Goal: Answer question/provide support: Answer question/provide support

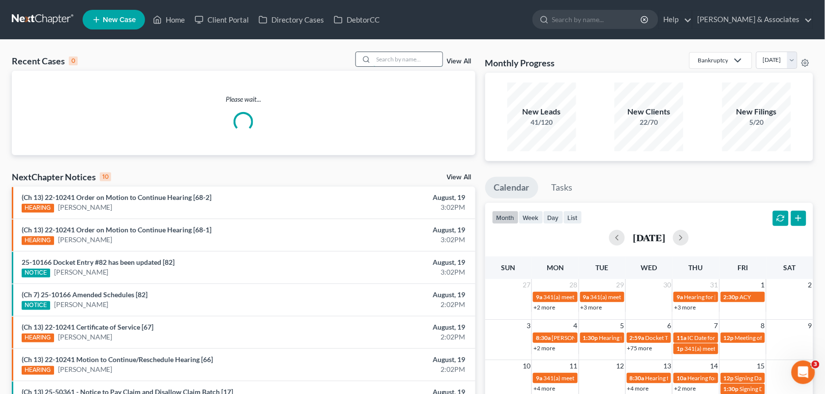
click at [376, 55] on input "search" at bounding box center [408, 59] width 69 height 14
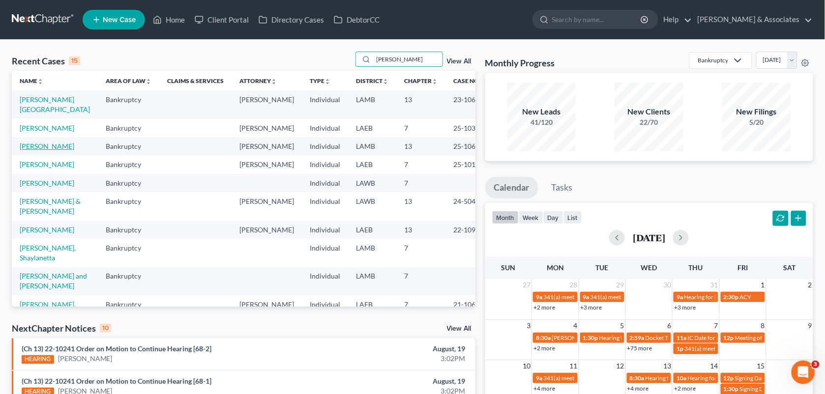
type input "[PERSON_NAME]"
click at [43, 144] on link "[PERSON_NAME]" at bounding box center [47, 146] width 55 height 8
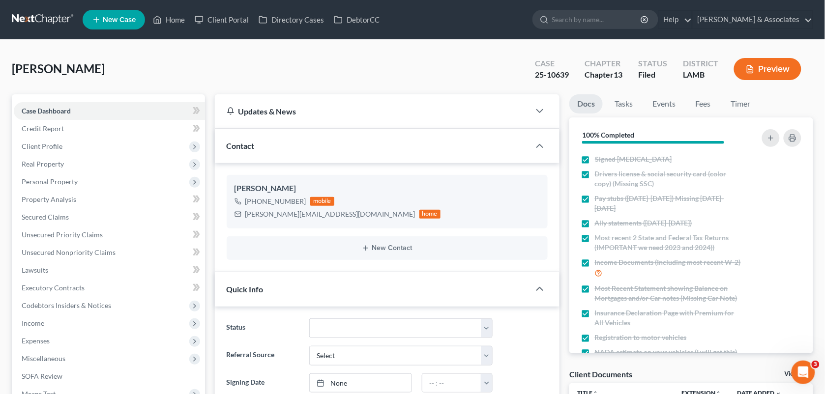
click at [503, 75] on div "[PERSON_NAME] Upgraded Case 25-10639 Chapter Chapter 13 Status Filed District […" at bounding box center [413, 73] width 802 height 43
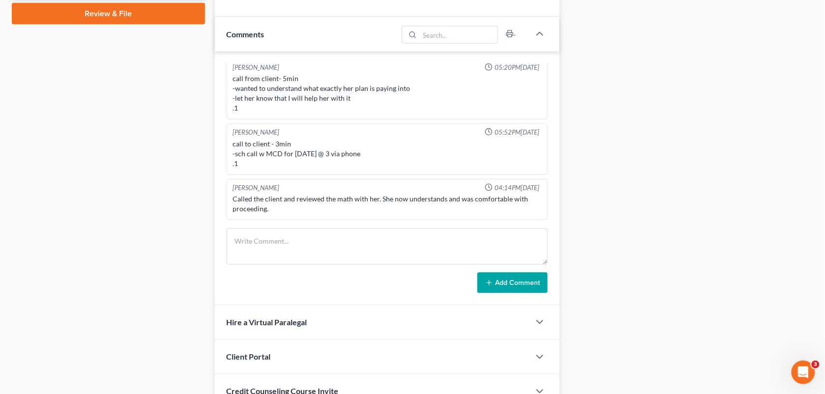
scroll to position [480, 0]
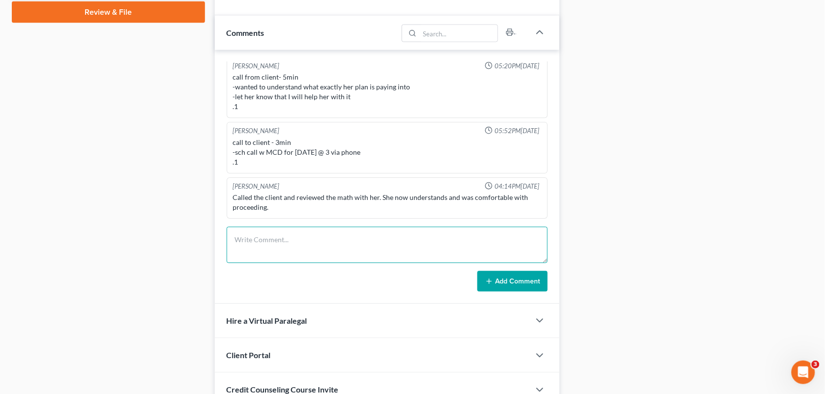
click at [399, 249] on textarea at bounding box center [388, 245] width 322 height 36
paste textarea "[PERSON_NAME] is on the phone saying that she gets paid 3x a month, TFS had alr…"
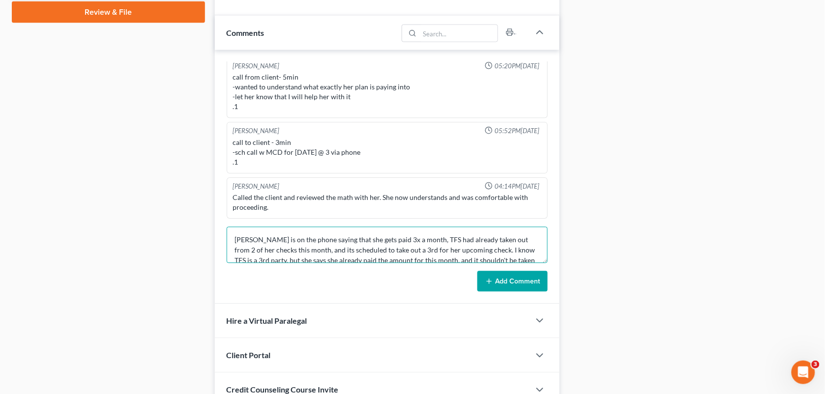
scroll to position [11, 0]
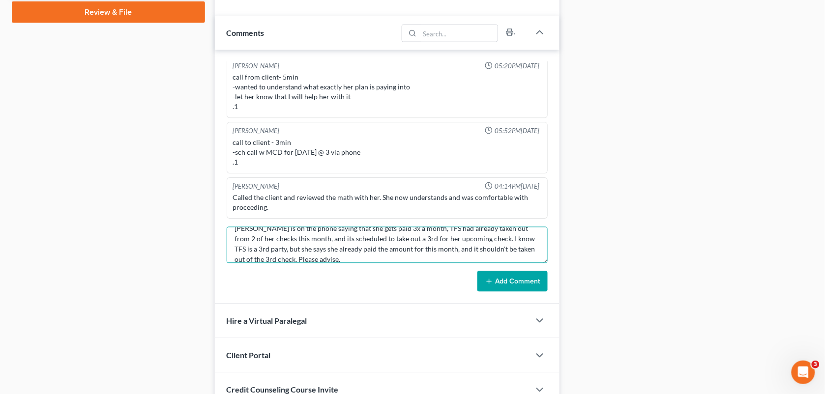
type textarea "[PERSON_NAME] is on the phone saying that she gets paid 3x a month, TFS had alr…"
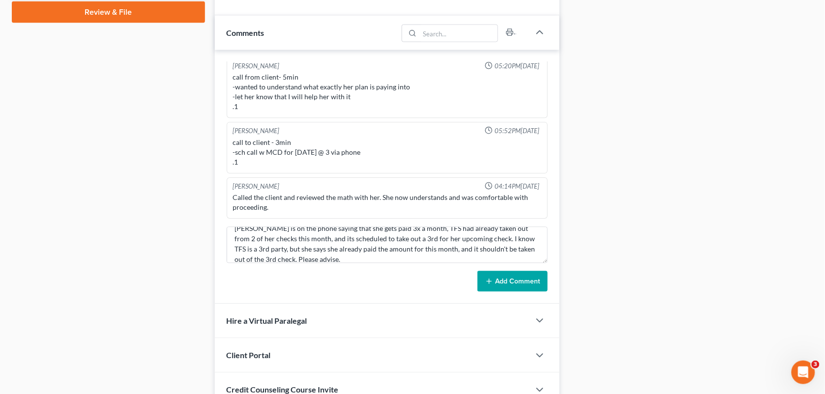
click at [512, 282] on button "Add Comment" at bounding box center [513, 282] width 70 height 21
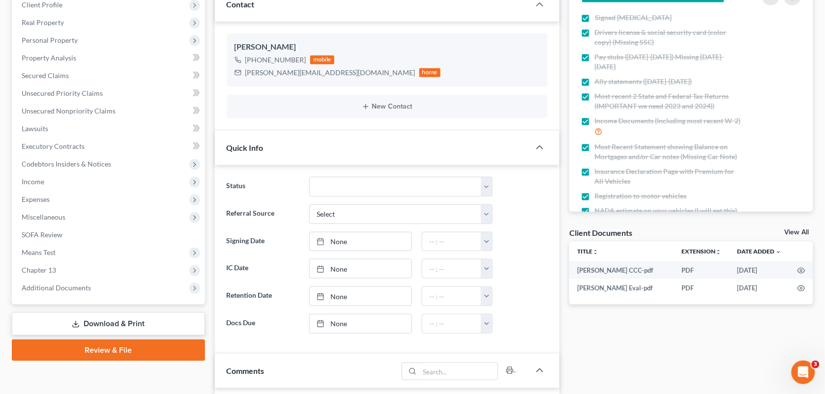
scroll to position [0, 0]
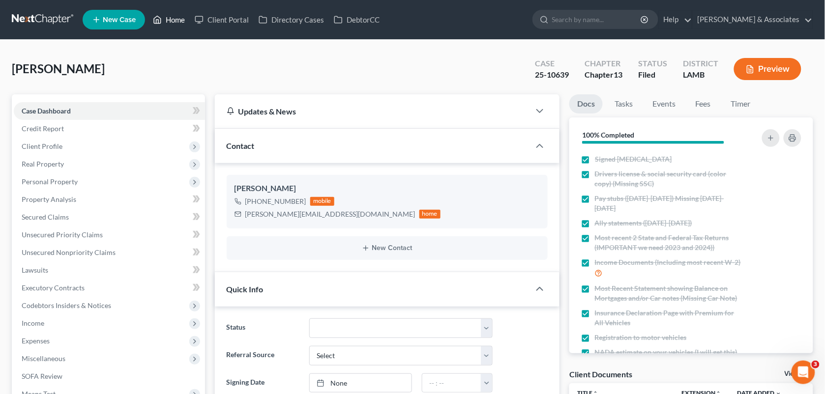
click at [176, 18] on link "Home" at bounding box center [169, 20] width 42 height 18
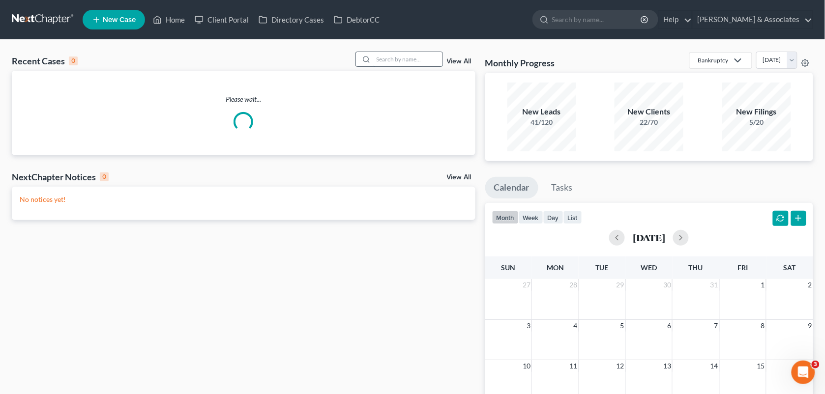
click at [384, 57] on input "search" at bounding box center [408, 59] width 69 height 14
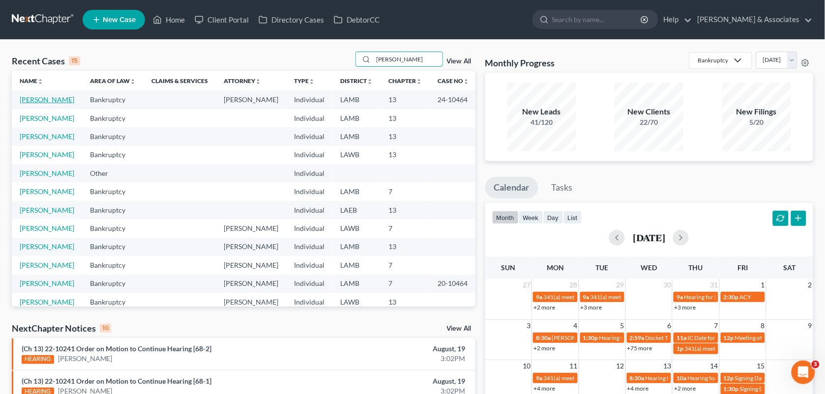
type input "[PERSON_NAME]"
click at [30, 102] on link "[PERSON_NAME]" at bounding box center [47, 99] width 55 height 8
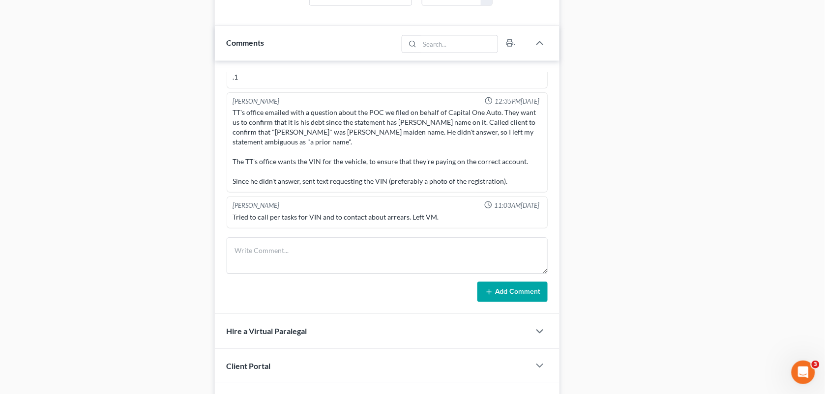
scroll to position [2452, 0]
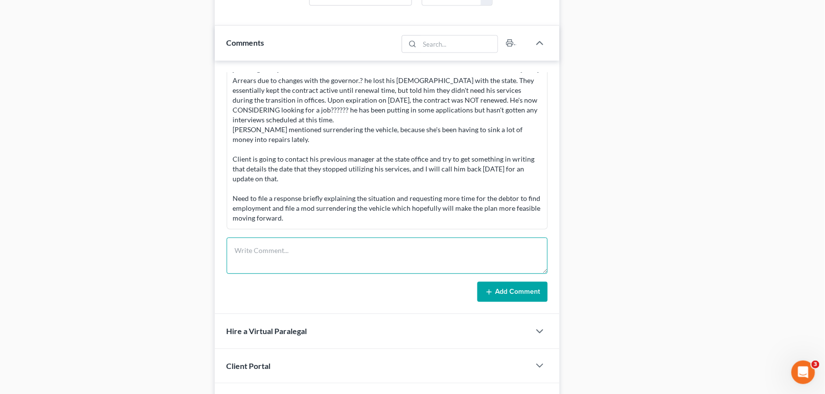
click at [345, 262] on textarea at bounding box center [388, 256] width 322 height 36
paste textarea "Hey babes-- I've got [PERSON_NAME] on the line. He voluntarily stopped his BK p…"
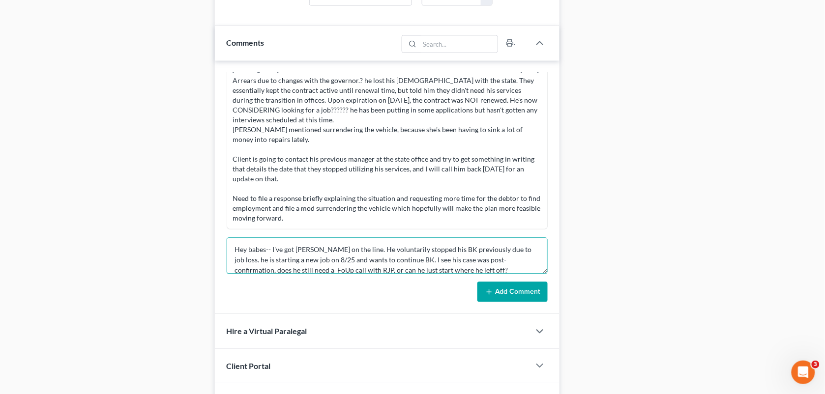
scroll to position [0, 0]
drag, startPoint x: 387, startPoint y: 249, endPoint x: 227, endPoint y: 247, distance: 159.9
click at [227, 247] on textarea "Hey babes-- I've got [PERSON_NAME] on the line. He voluntarily stopped his BK p…" at bounding box center [388, 256] width 322 height 36
click at [414, 250] on textarea "Client voluntarily stopped his BK previously due to job loss. he is starting a …" at bounding box center [388, 256] width 322 height 36
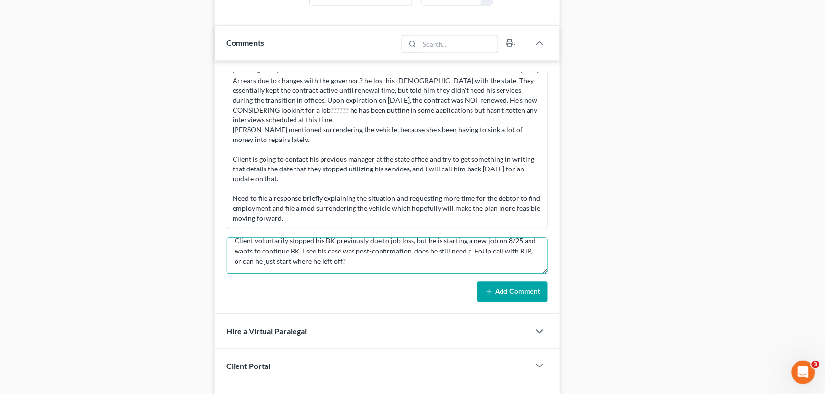
drag, startPoint x: 373, startPoint y: 271, endPoint x: 301, endPoint y: 252, distance: 74.8
click at [301, 252] on textarea "Client voluntarily stopped his BK previously due to job loss, but he is startin…" at bounding box center [388, 256] width 322 height 36
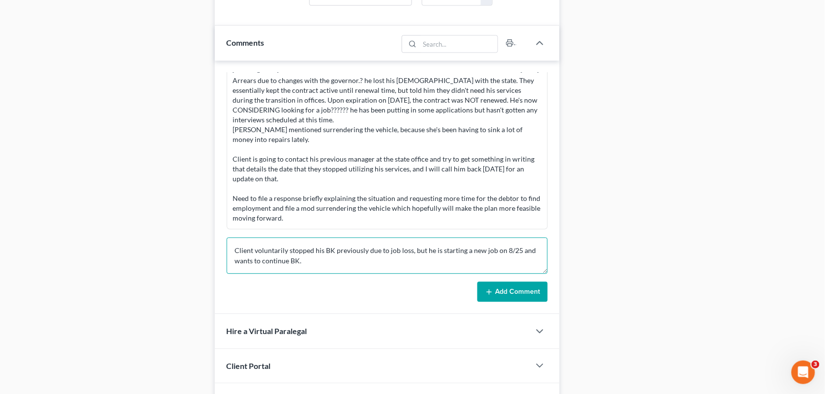
scroll to position [0, 0]
click at [234, 249] on textarea "Client voluntarily stopped his BK previously due to job loss, but he is startin…" at bounding box center [388, 256] width 322 height 36
type textarea "Previously, Client voluntarily stopped his BK previously due to job loss, but h…"
click at [503, 284] on button "Add Comment" at bounding box center [513, 292] width 70 height 21
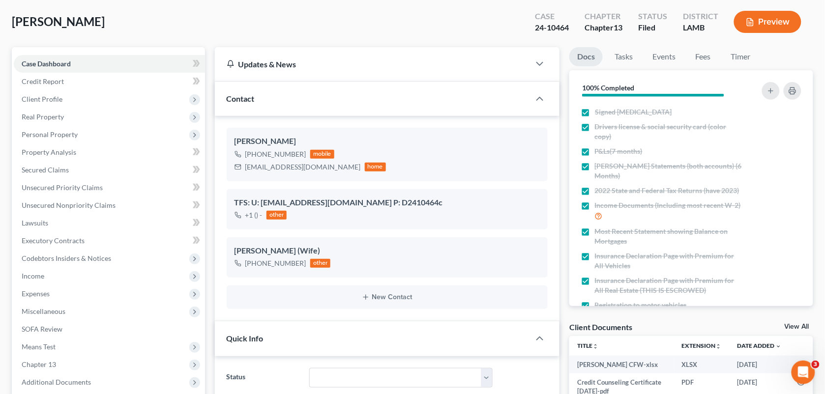
scroll to position [45, 0]
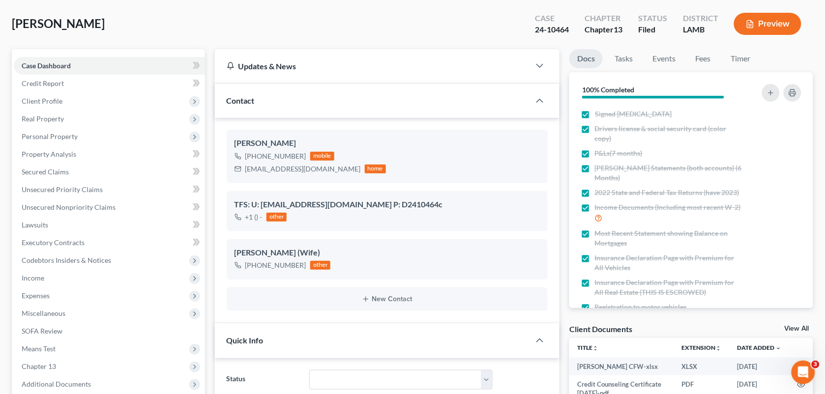
click at [337, 334] on div "Quick Info" at bounding box center [373, 341] width 316 height 34
click at [477, 64] on div "Updates & News" at bounding box center [373, 66] width 292 height 10
click at [533, 65] on div at bounding box center [545, 66] width 30 height 20
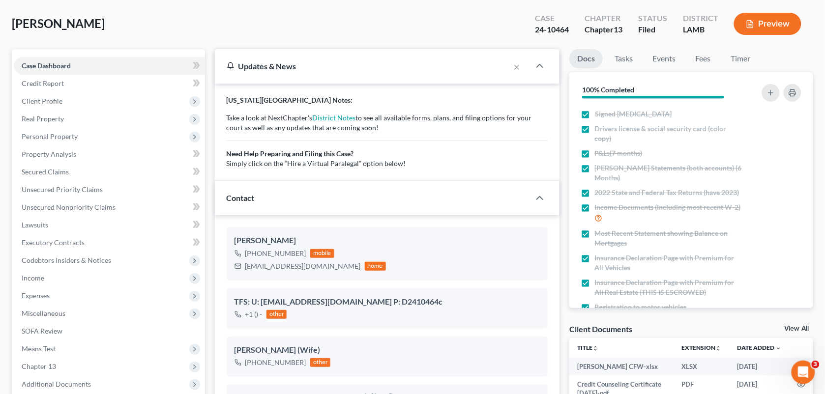
click at [505, 64] on div "Updates & News" at bounding box center [362, 66] width 295 height 34
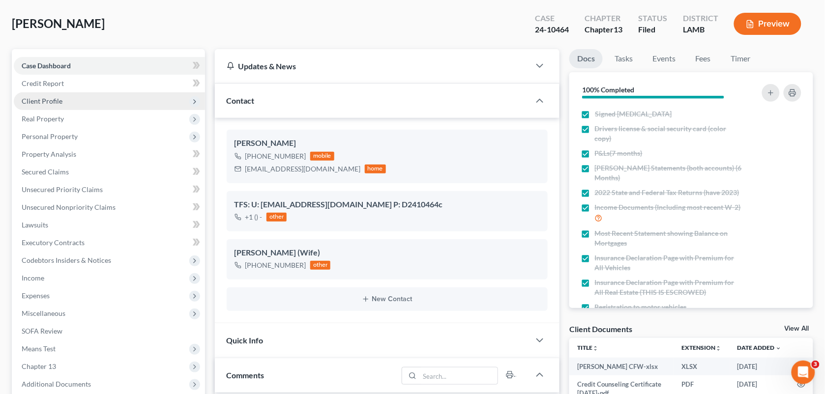
click at [91, 102] on span "Client Profile" at bounding box center [109, 101] width 191 height 18
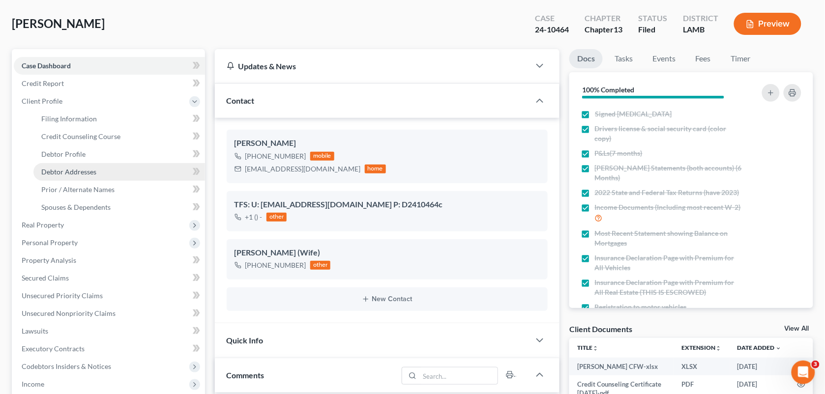
click at [90, 165] on link "Debtor Addresses" at bounding box center [119, 172] width 172 height 18
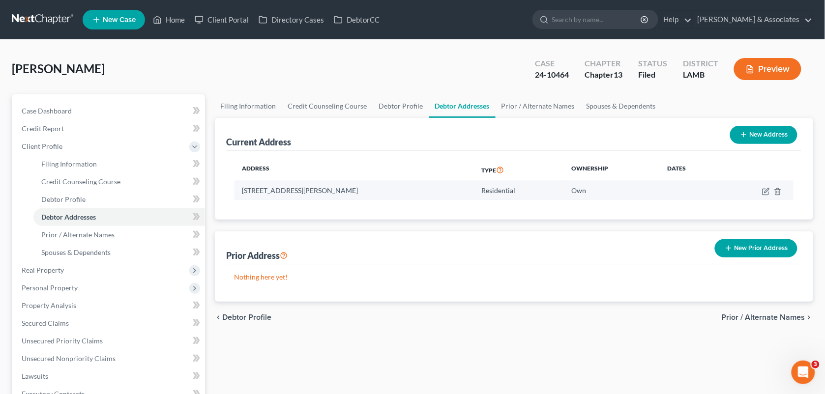
drag, startPoint x: 391, startPoint y: 187, endPoint x: 242, endPoint y: 188, distance: 149.5
click at [242, 188] on td "[STREET_ADDRESS][PERSON_NAME]" at bounding box center [355, 190] width 240 height 19
copy td "[STREET_ADDRESS][PERSON_NAME]"
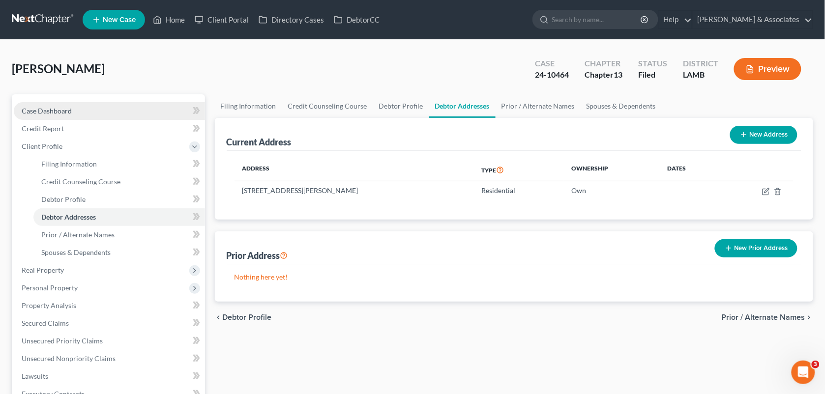
click at [50, 109] on span "Case Dashboard" at bounding box center [47, 111] width 50 height 8
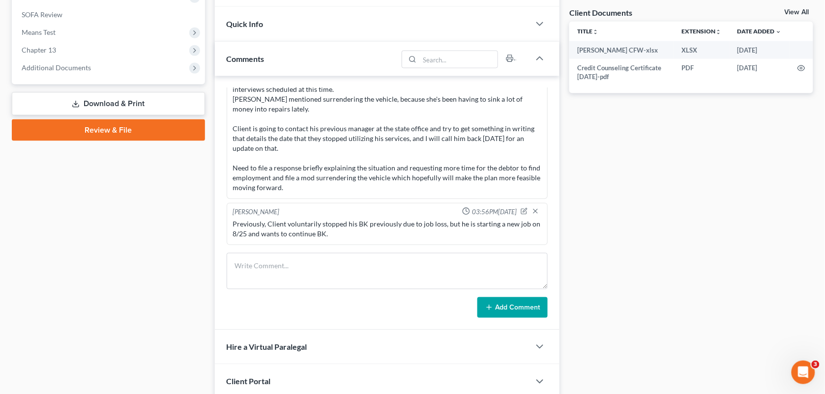
scroll to position [364, 0]
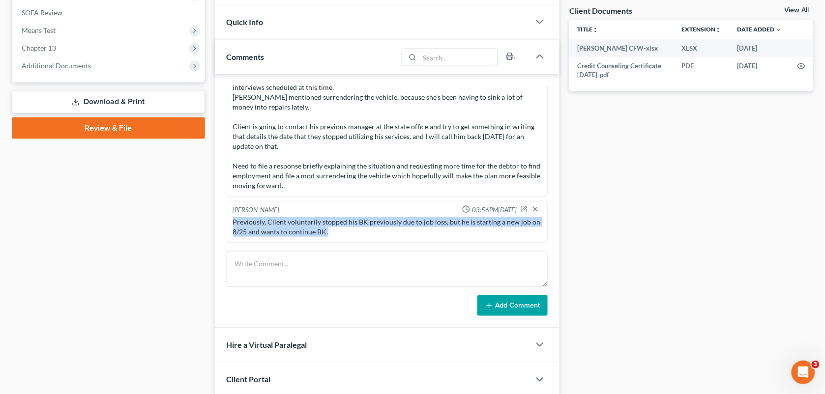
drag, startPoint x: 337, startPoint y: 234, endPoint x: 233, endPoint y: 225, distance: 104.7
click at [233, 225] on div "Previously, Client voluntarily stopped his BK previously due to job loss, but h…" at bounding box center [387, 227] width 309 height 20
copy div "Previously, Client voluntarily stopped his BK previously due to job loss, but h…"
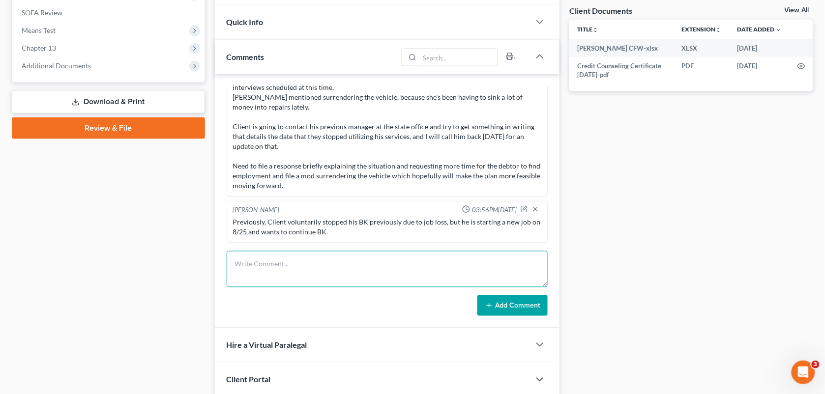
click at [323, 269] on textarea at bounding box center [388, 269] width 322 height 36
type textarea "New Intake Complete. Eval set for [DATE] 9AM CST with RJP."
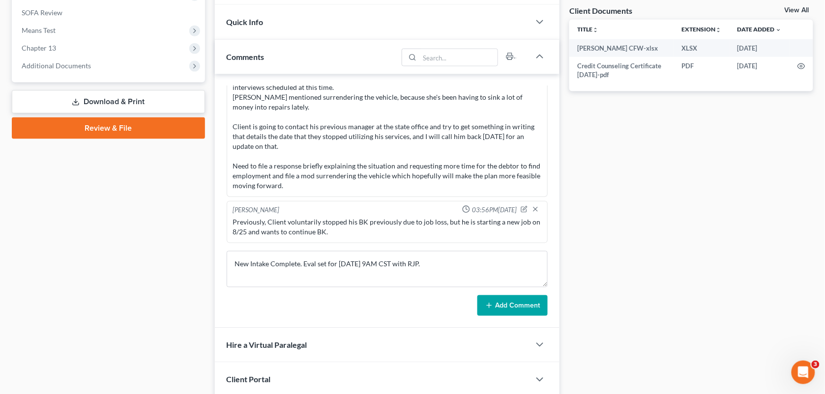
click at [497, 300] on button "Add Comment" at bounding box center [513, 306] width 70 height 21
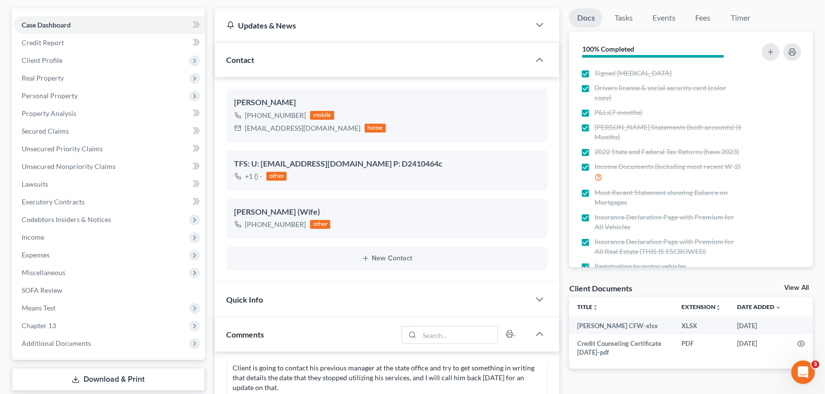
scroll to position [0, 0]
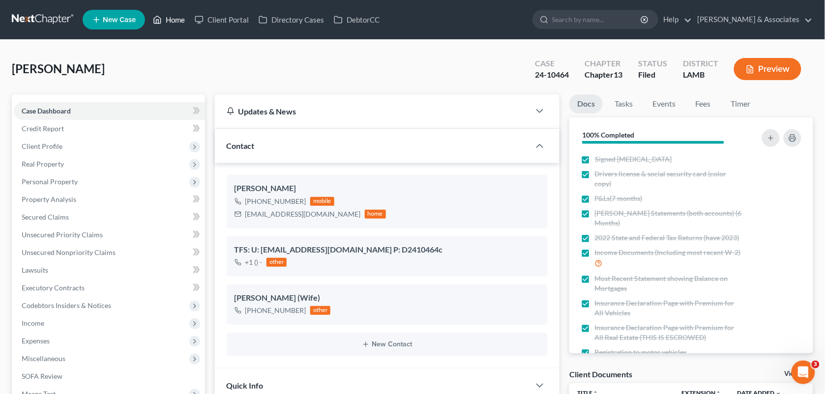
click at [162, 14] on icon at bounding box center [157, 20] width 9 height 12
